Goal: Obtain resource: Download file/media

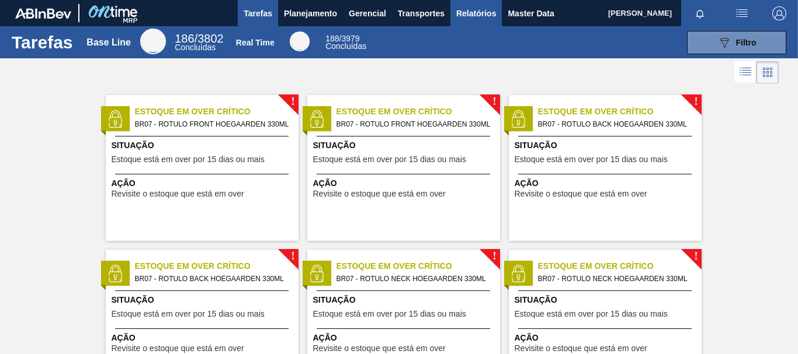
click at [456, 9] on span "Relatórios" at bounding box center [476, 13] width 40 height 14
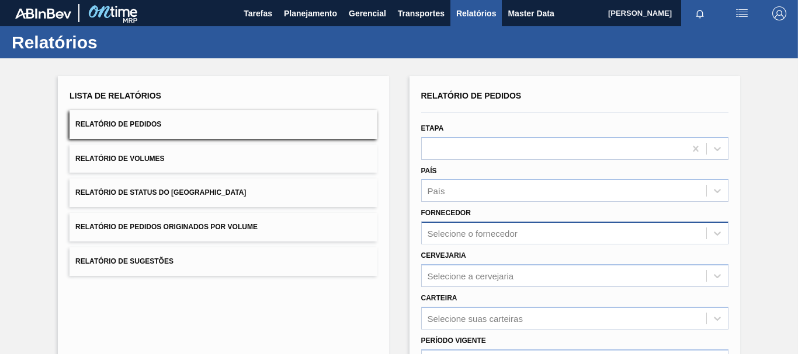
click at [483, 241] on div "Selecione o fornecedor" at bounding box center [574, 233] width 307 height 23
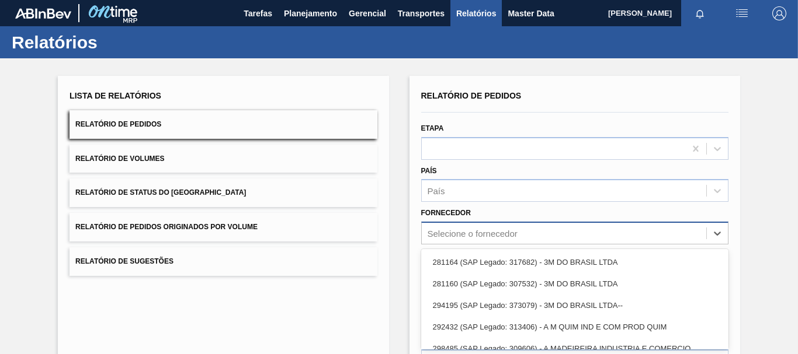
scroll to position [75, 0]
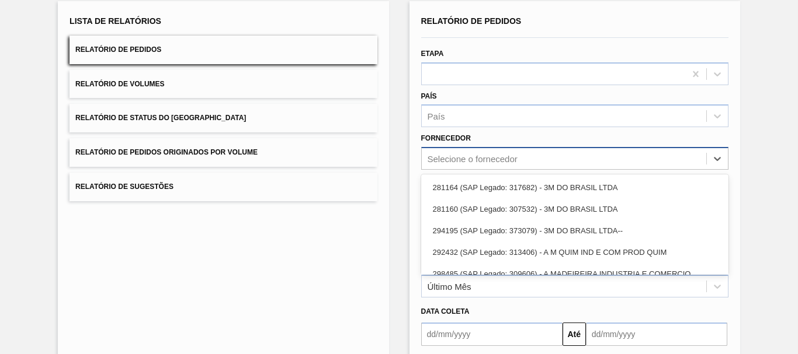
paste input "327858"
type input "327858"
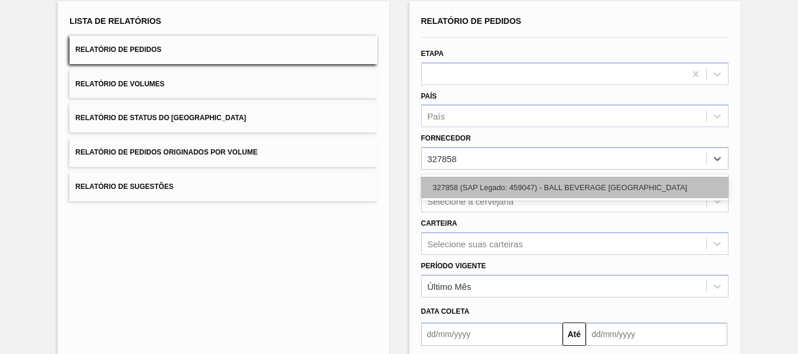
click at [500, 182] on div "327858 (SAP Legado: 459047) - BALL BEVERAGE [GEOGRAPHIC_DATA]" at bounding box center [574, 188] width 307 height 22
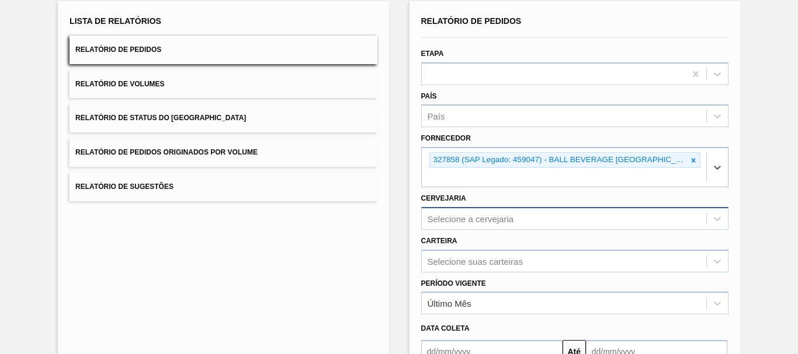
click at [511, 222] on div "Selecione a cervejaria" at bounding box center [574, 218] width 307 height 23
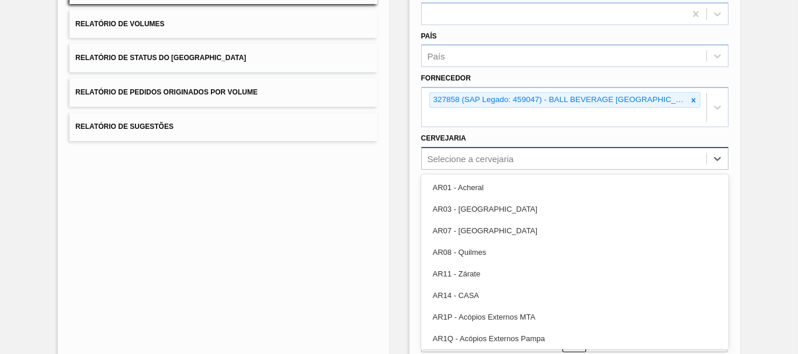
click at [486, 155] on div "Selecione a cervejaria" at bounding box center [470, 159] width 86 height 10
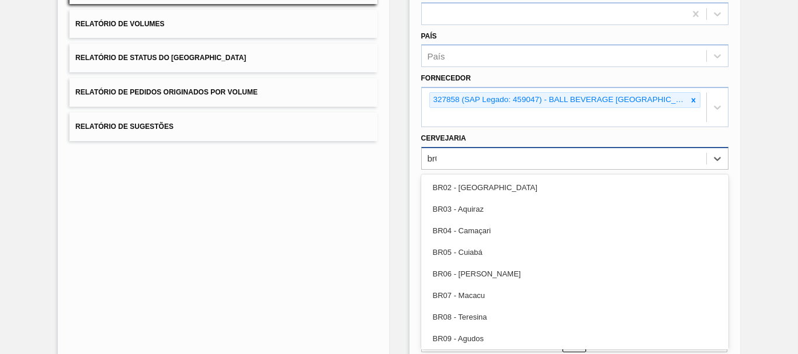
type input "br09"
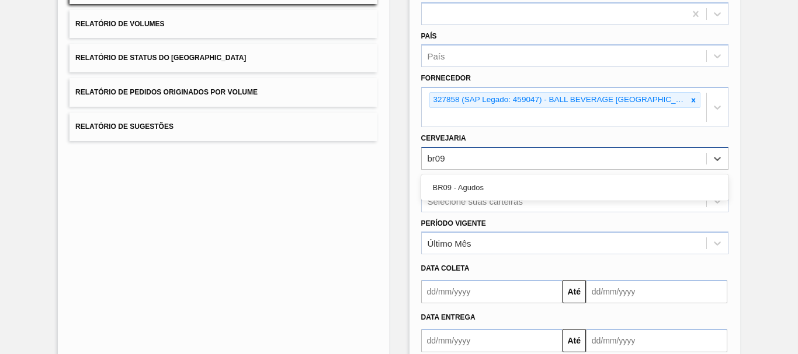
click at [489, 183] on div "BR09 - Agudos" at bounding box center [574, 188] width 307 height 22
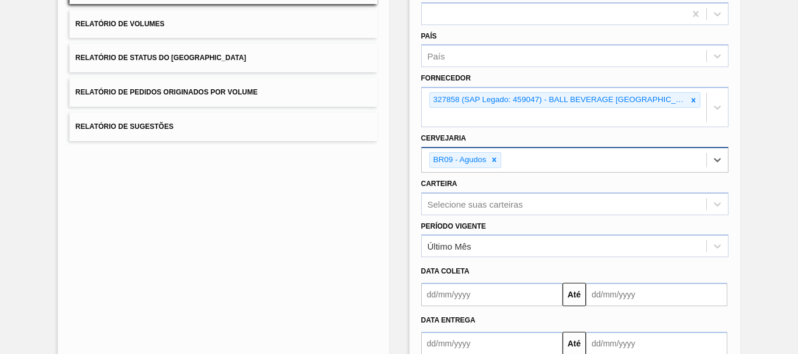
scroll to position [207, 0]
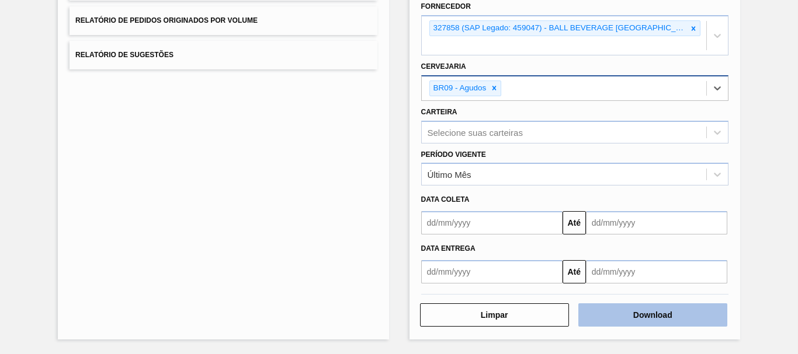
click at [664, 313] on button "Download" at bounding box center [652, 315] width 149 height 23
